Goal: Task Accomplishment & Management: Complete application form

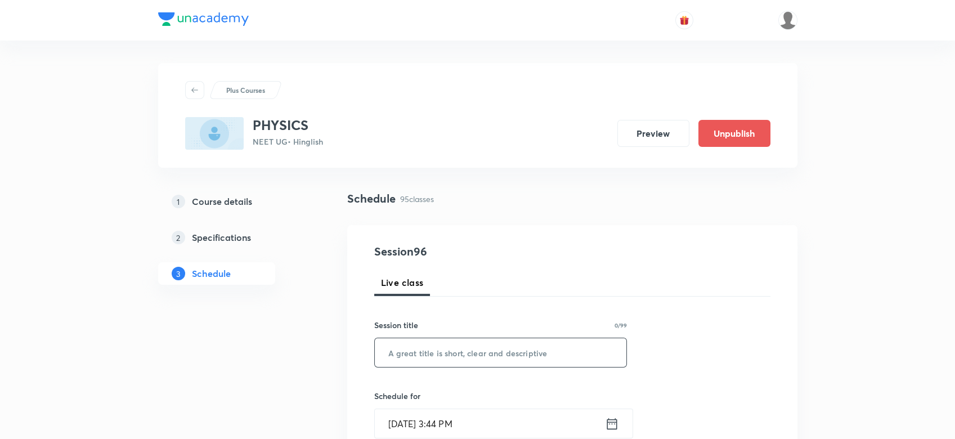
click at [400, 353] on input "text" at bounding box center [501, 352] width 252 height 29
paste input "ALTERNATING CURRENT - 1"
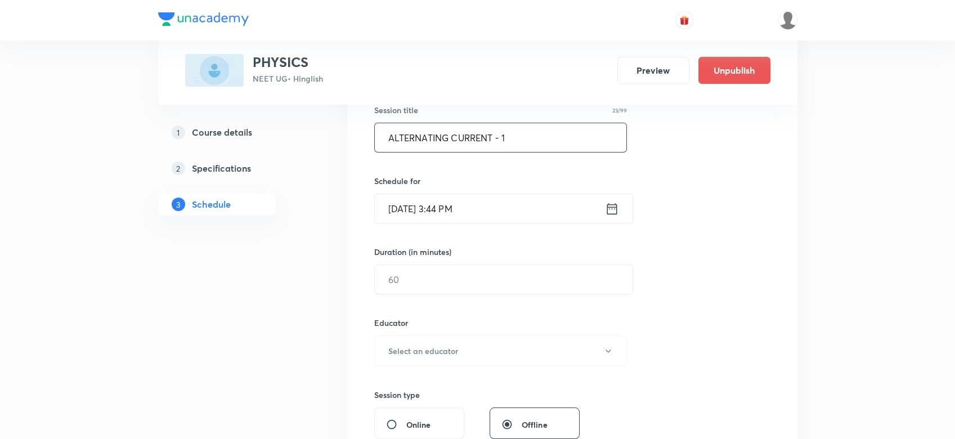
scroll to position [275, 0]
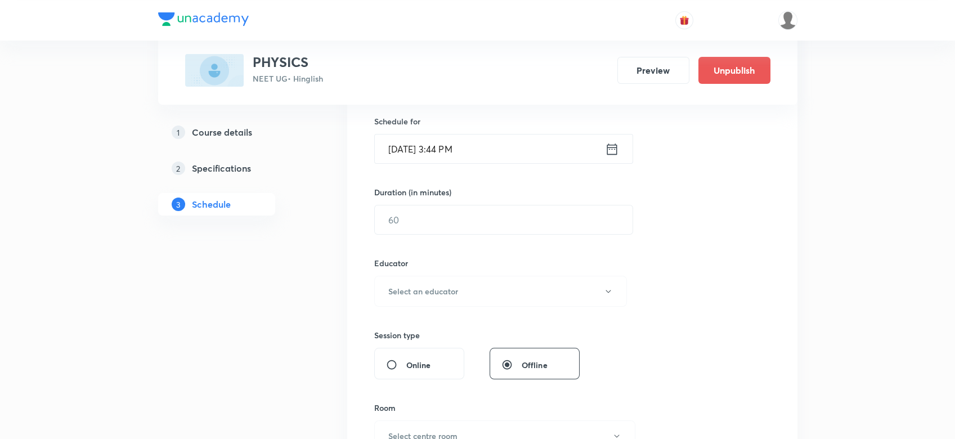
type input "ALTERNATING CURRENT - 1"
click at [614, 147] on icon at bounding box center [612, 149] width 14 height 16
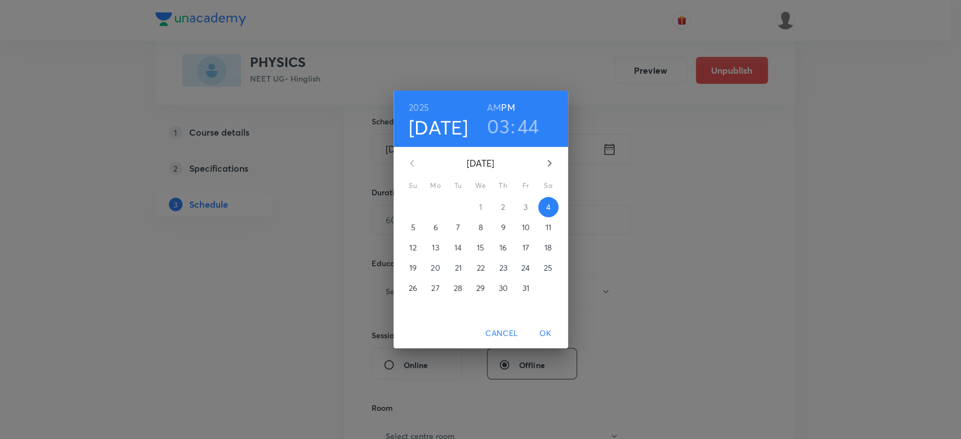
click at [530, 122] on h3 "44" at bounding box center [528, 126] width 22 height 24
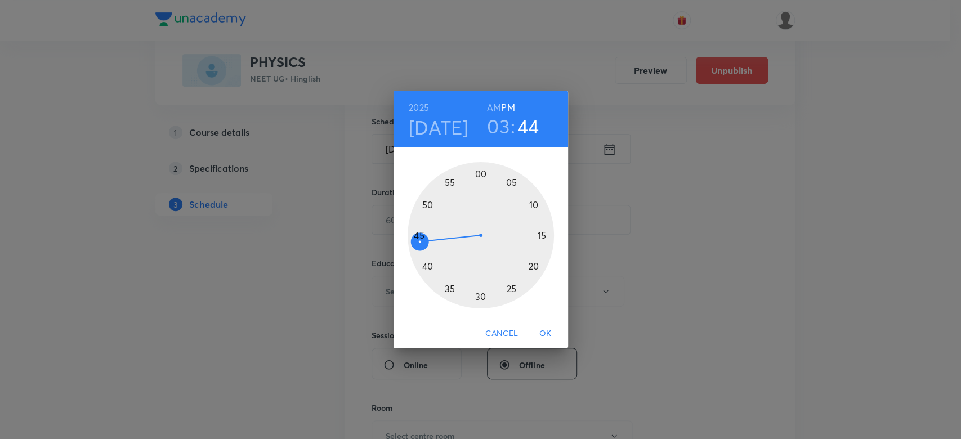
click at [425, 205] on div at bounding box center [481, 235] width 146 height 146
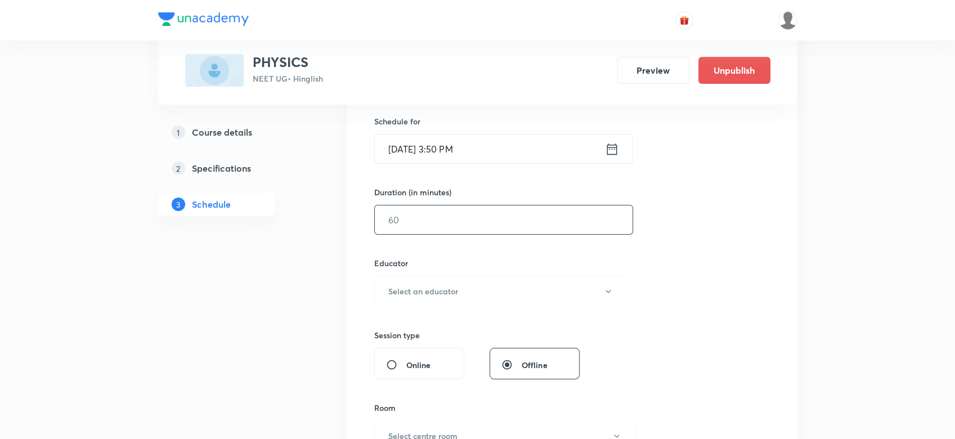
click at [394, 217] on input "text" at bounding box center [504, 219] width 258 height 29
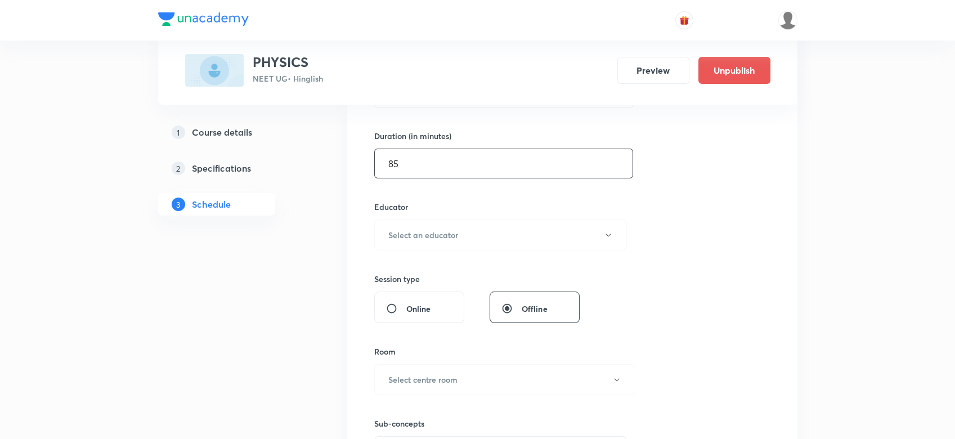
scroll to position [333, 0]
type input "85"
click at [394, 231] on h6 "Select an educator" at bounding box center [423, 233] width 70 height 12
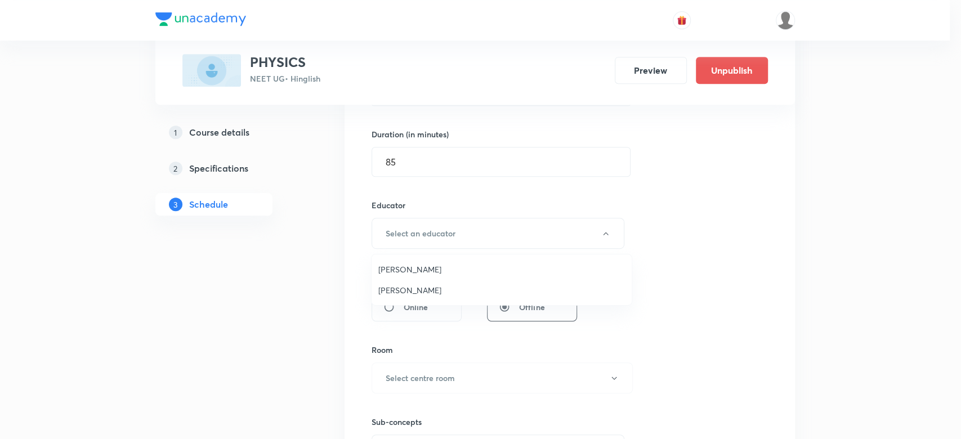
click at [391, 292] on span "[PERSON_NAME]" at bounding box center [501, 290] width 247 height 12
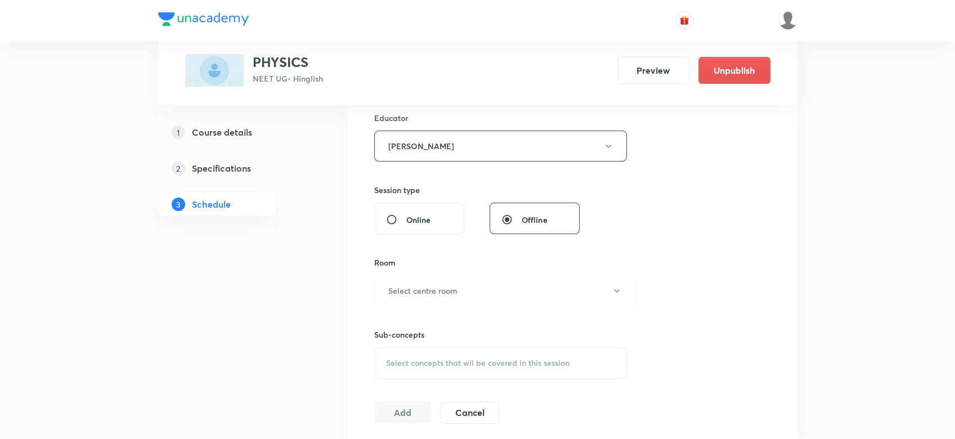
scroll to position [455, 0]
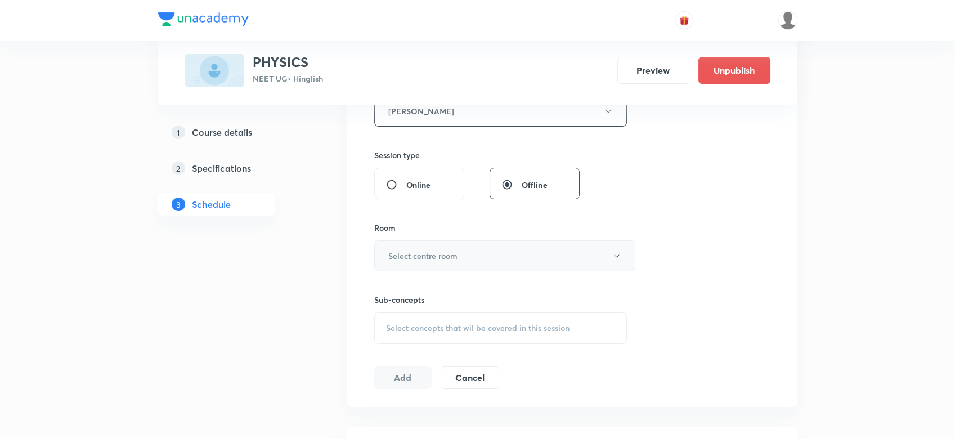
click at [440, 244] on button "Select centre room" at bounding box center [504, 255] width 261 height 31
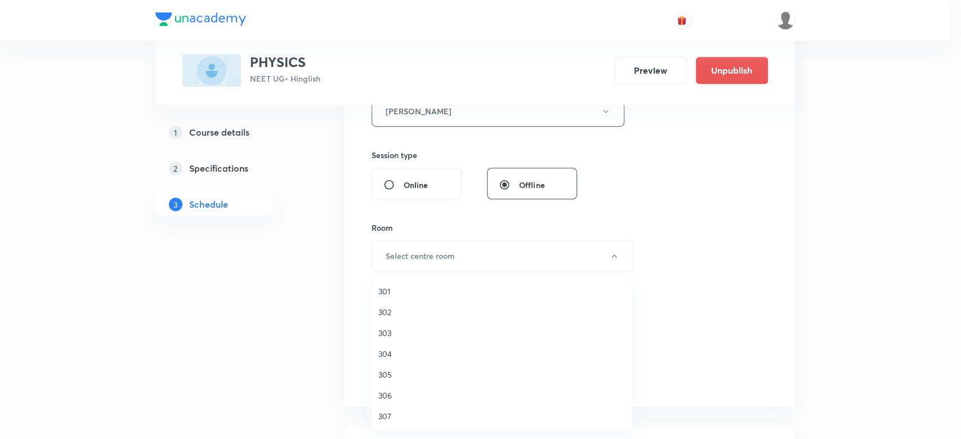
click at [382, 289] on span "301" at bounding box center [501, 291] width 247 height 12
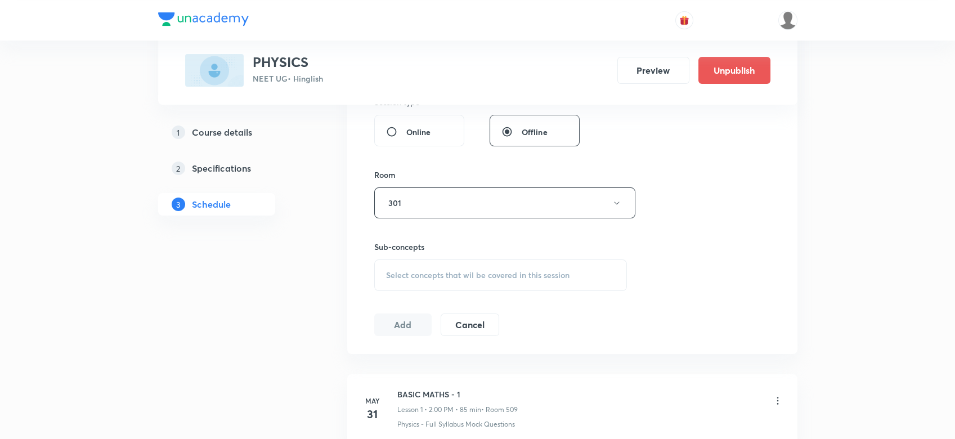
click at [406, 268] on div "Select concepts that wil be covered in this session" at bounding box center [500, 276] width 253 height 32
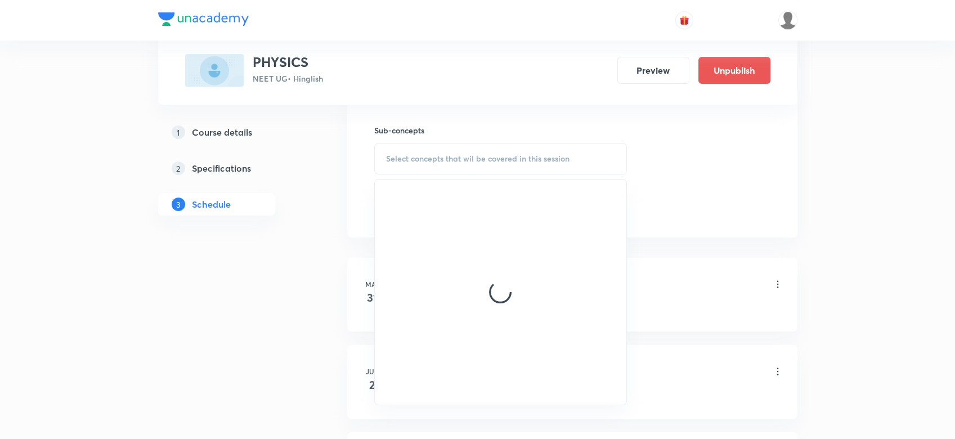
scroll to position [635, 0]
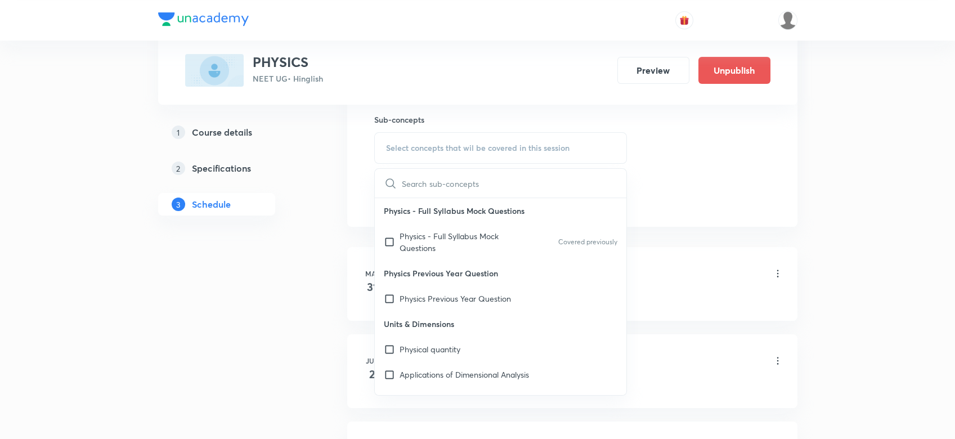
click at [404, 236] on p "Physics - Full Syllabus Mock Questions" at bounding box center [457, 242] width 114 height 24
checkbox input "true"
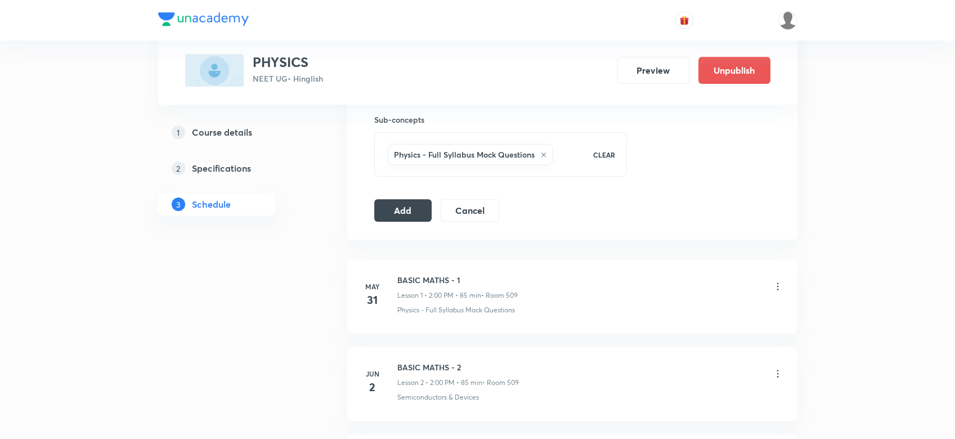
click at [403, 208] on button "Add" at bounding box center [403, 209] width 58 height 23
click at [403, 208] on button "Add" at bounding box center [403, 210] width 58 height 23
